Goal: Transaction & Acquisition: Purchase product/service

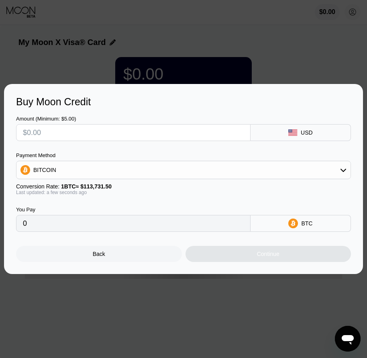
click at [143, 257] on div "Back" at bounding box center [99, 254] width 166 height 16
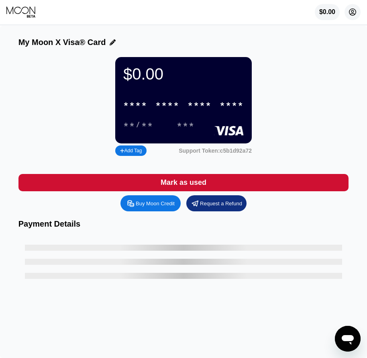
click at [350, 11] on icon at bounding box center [353, 12] width 7 height 7
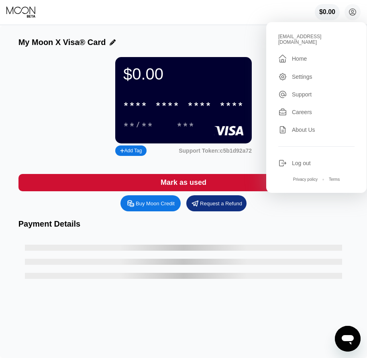
click at [294, 161] on div "Log out" at bounding box center [301, 163] width 19 height 6
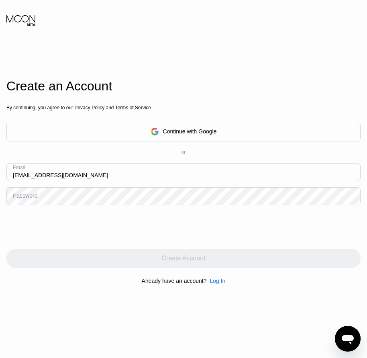
type input "[EMAIL_ADDRESS][DOMAIN_NAME]"
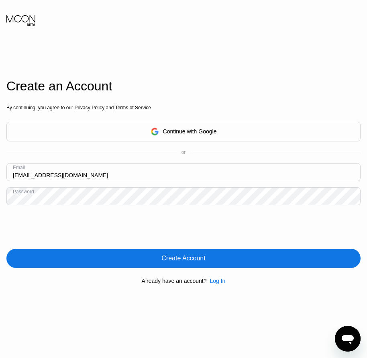
click at [176, 260] on div "Create Account" at bounding box center [184, 258] width 44 height 8
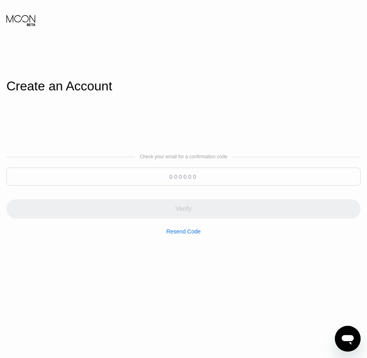
paste input "410758"
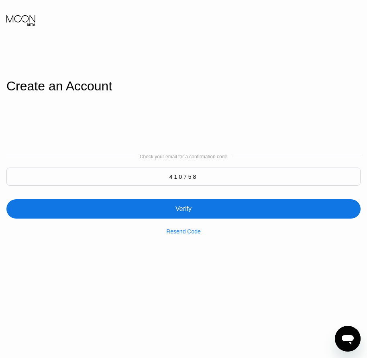
type input "410758"
click at [187, 208] on div "Verify" at bounding box center [184, 209] width 16 height 8
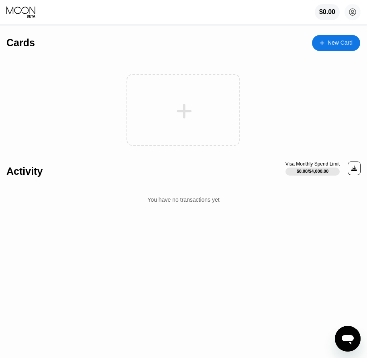
click at [340, 42] on div "New Card" at bounding box center [340, 42] width 25 height 7
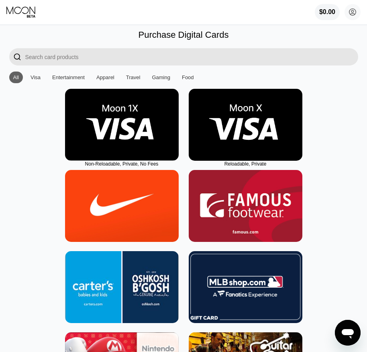
click at [233, 147] on img at bounding box center [246, 125] width 114 height 72
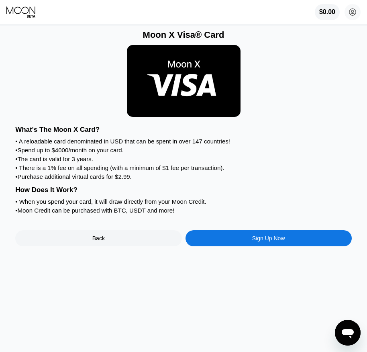
click at [258, 242] on div "Sign Up Now" at bounding box center [268, 238] width 33 height 6
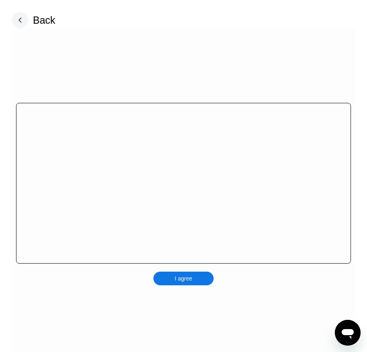
click at [206, 279] on div "I agree" at bounding box center [184, 279] width 60 height 14
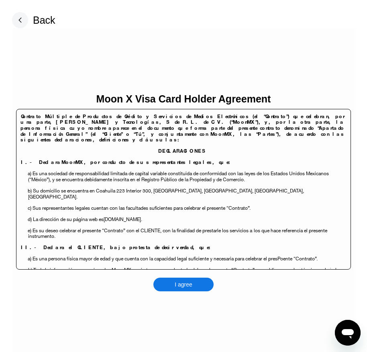
click at [205, 287] on div "I agree" at bounding box center [184, 285] width 60 height 14
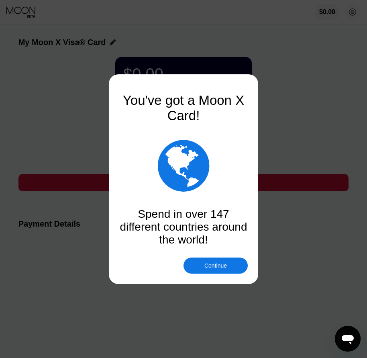
click at [215, 262] on div "Continue" at bounding box center [216, 265] width 23 height 6
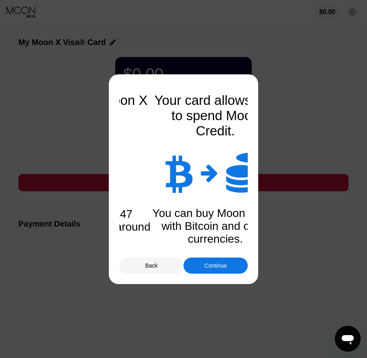
click at [213, 268] on div "Continue" at bounding box center [216, 265] width 23 height 6
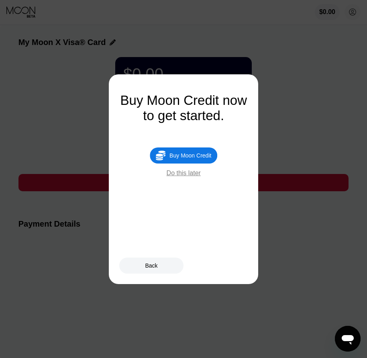
click at [197, 156] on div "Buy Moon Credit" at bounding box center [191, 155] width 42 height 6
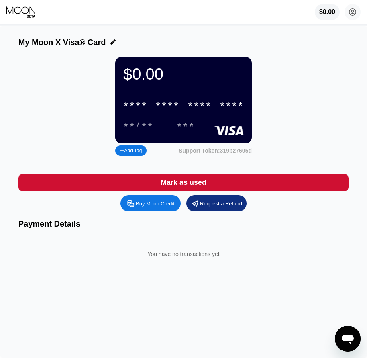
type input "0"
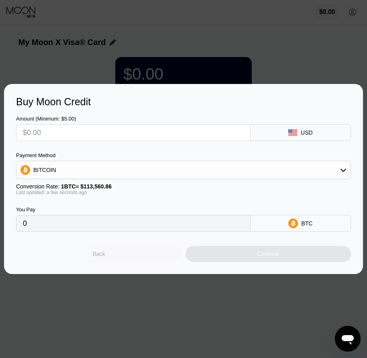
click at [113, 258] on div "Back" at bounding box center [99, 254] width 166 height 16
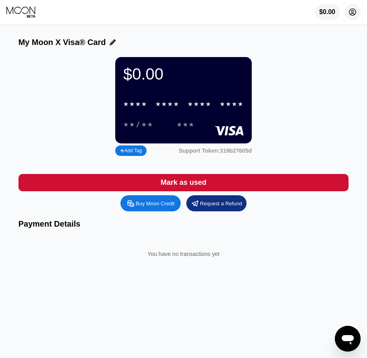
click at [358, 8] on circle at bounding box center [353, 12] width 16 height 16
